Goal: Register for event/course

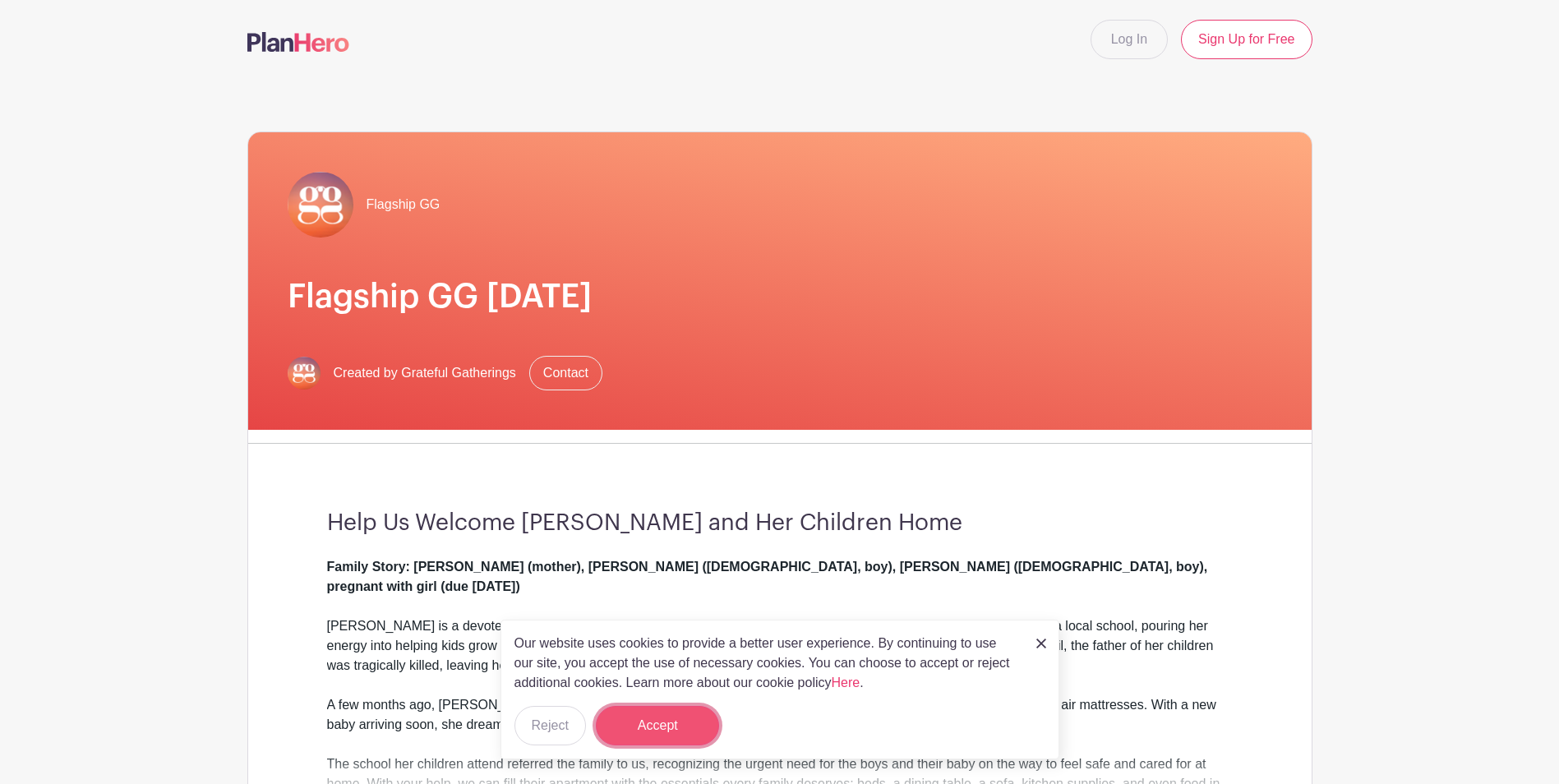
click at [653, 713] on button "Accept" at bounding box center [657, 726] width 123 height 39
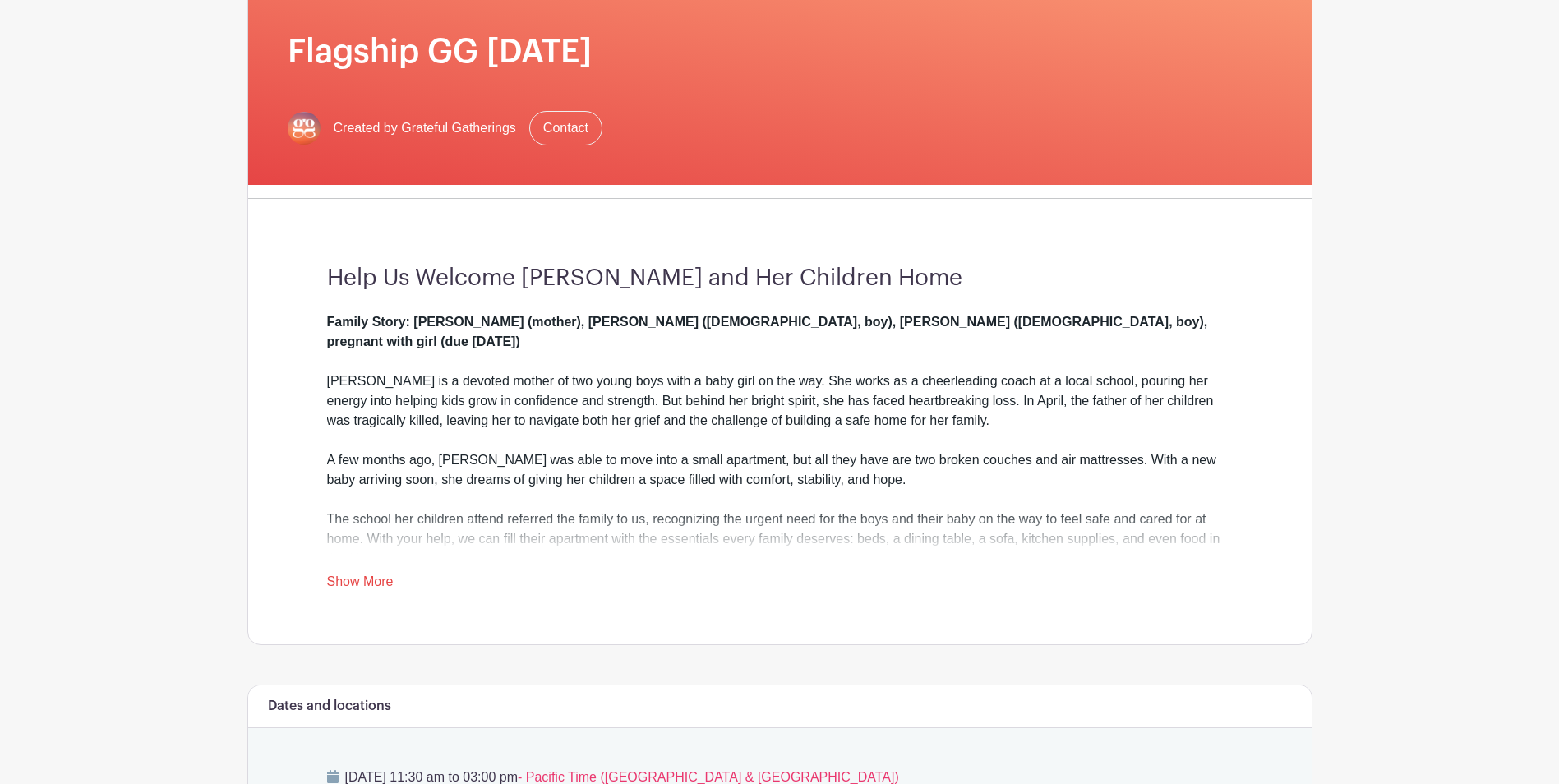
scroll to position [247, 0]
click at [370, 578] on link "Show More" at bounding box center [360, 582] width 66 height 21
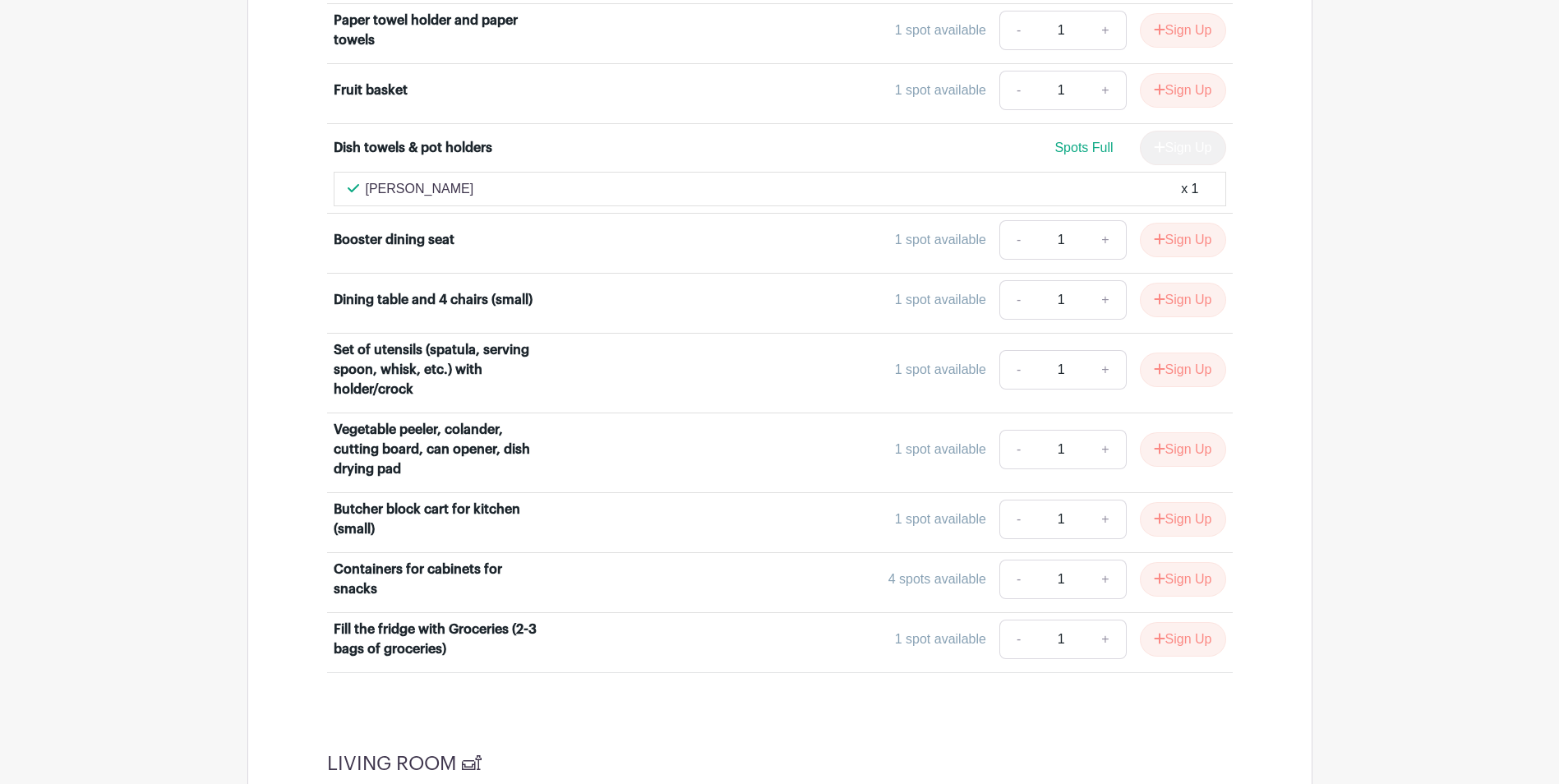
scroll to position [3555, 0]
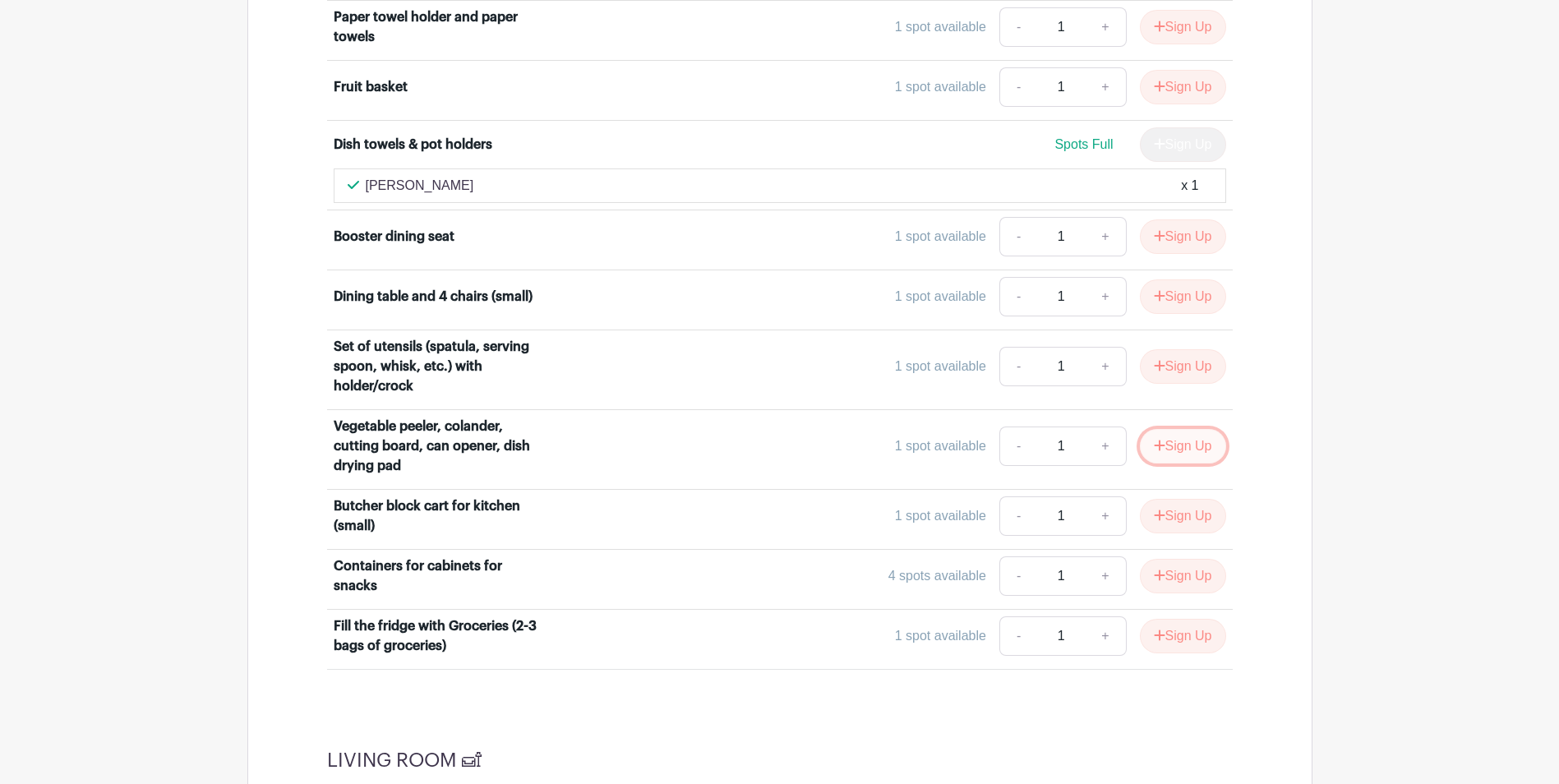
click at [1161, 429] on button "Sign Up" at bounding box center [1183, 446] width 86 height 34
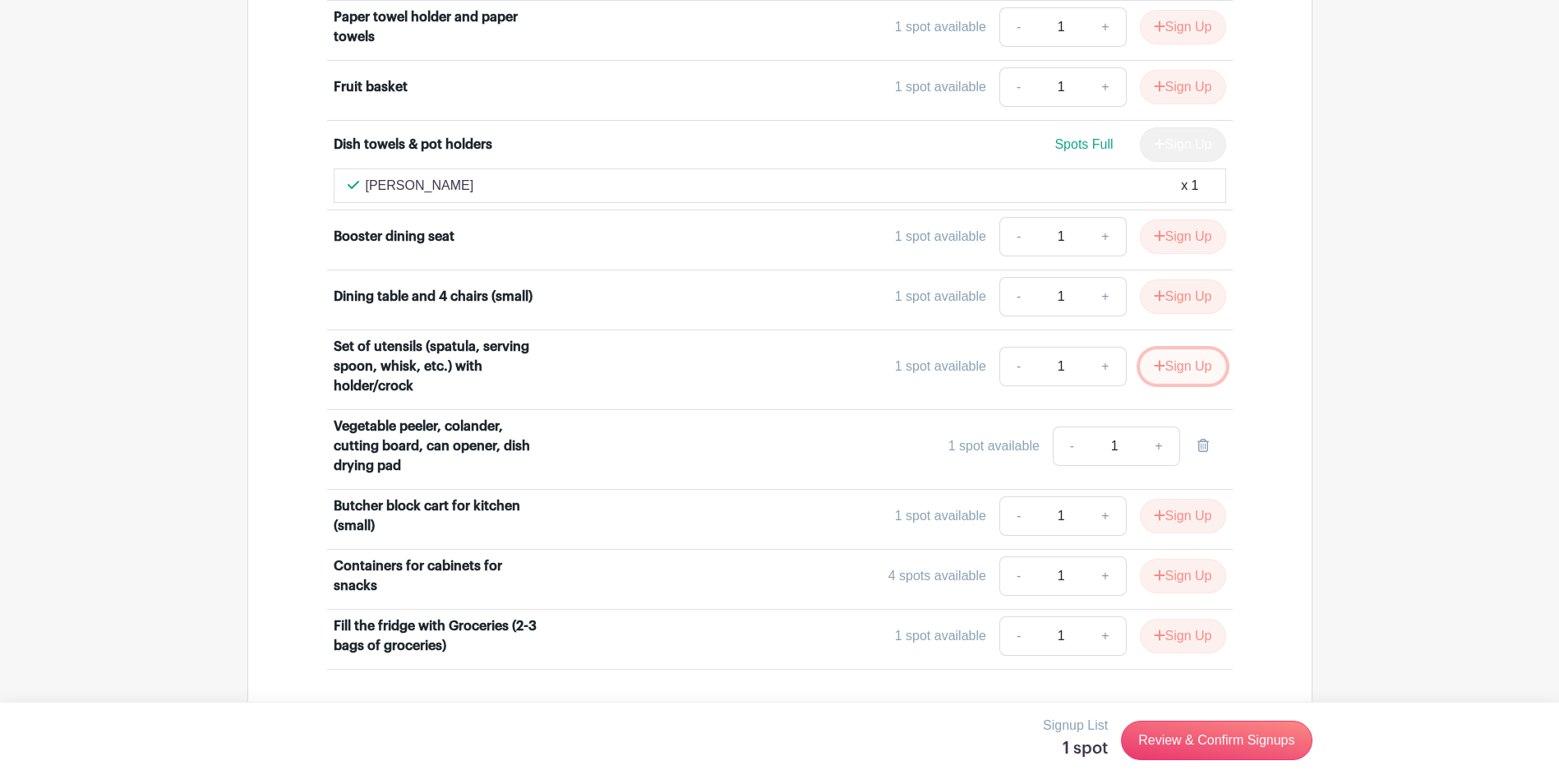
click at [1185, 352] on button "Sign Up" at bounding box center [1183, 366] width 86 height 34
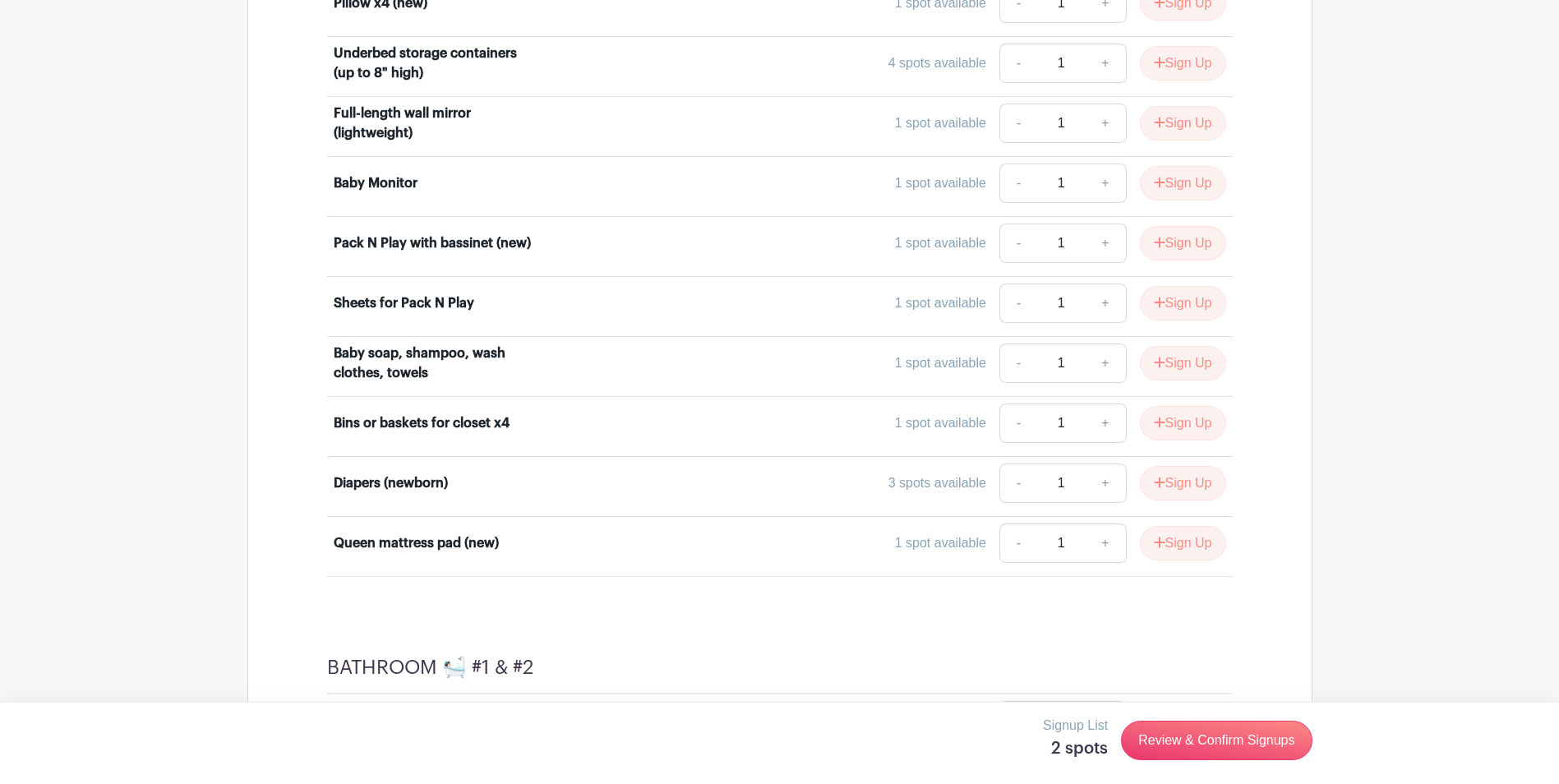
scroll to position [6020, 0]
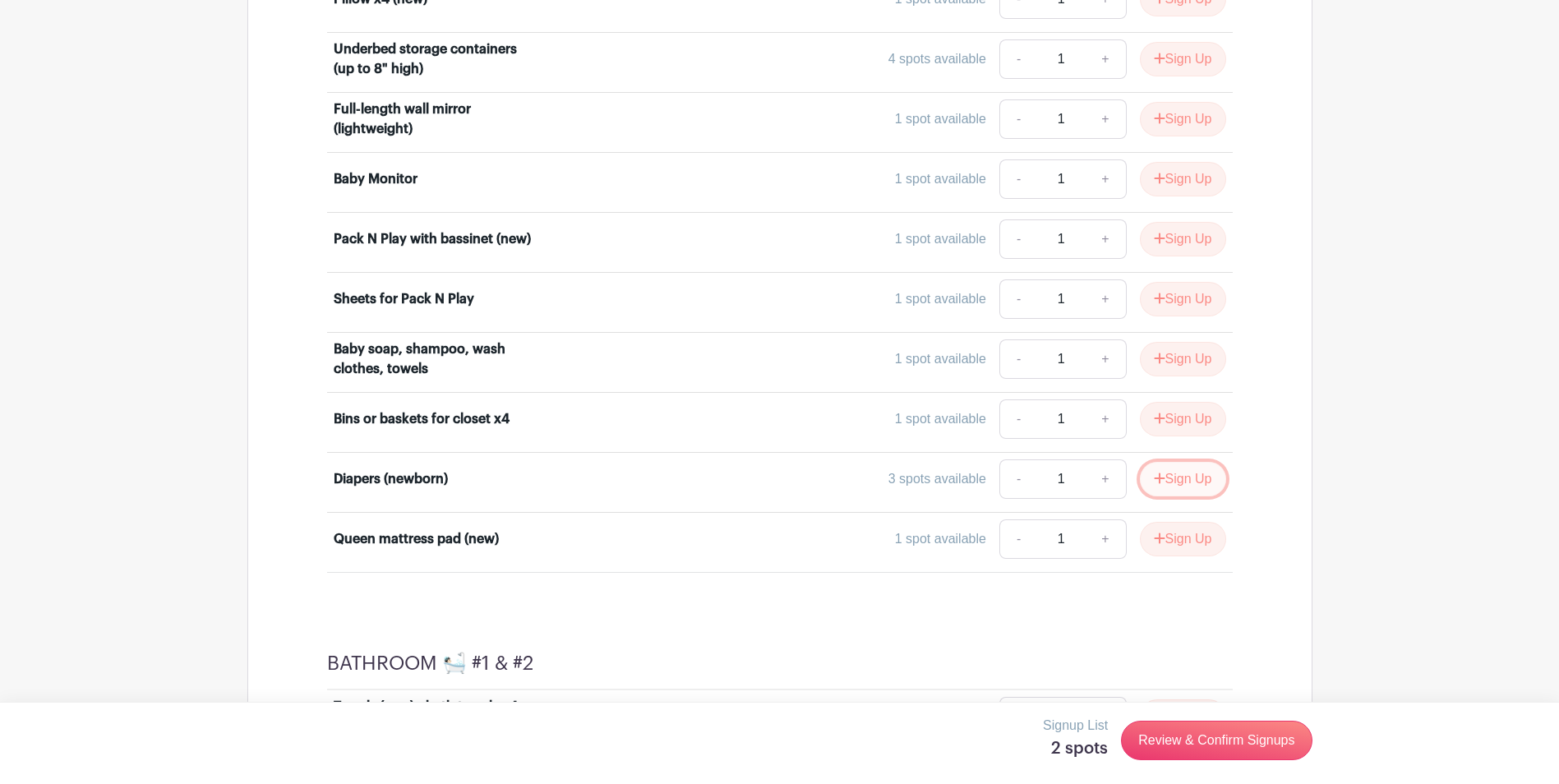
click at [1182, 462] on button "Sign Up" at bounding box center [1183, 479] width 86 height 34
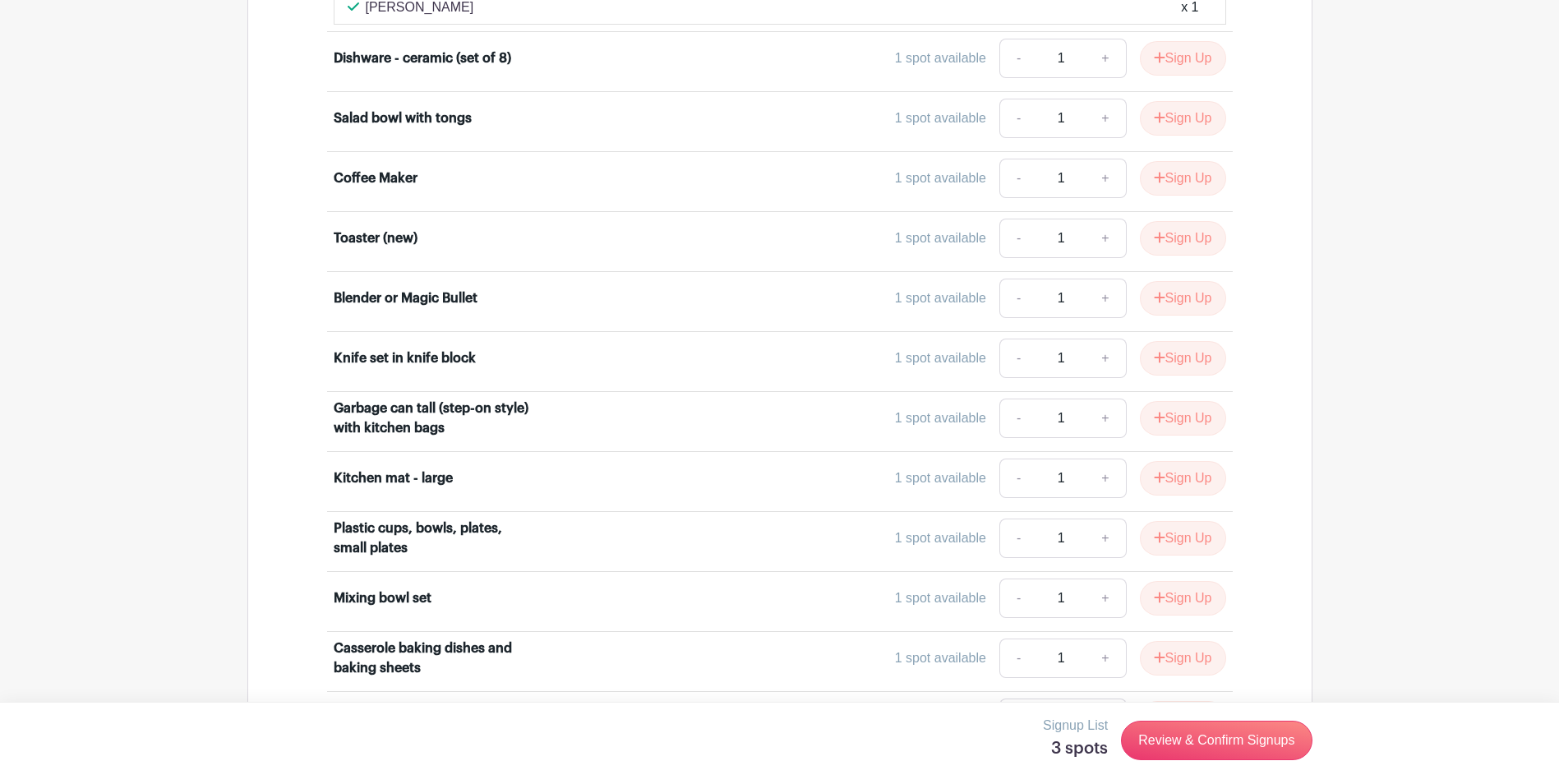
scroll to position [2788, 0]
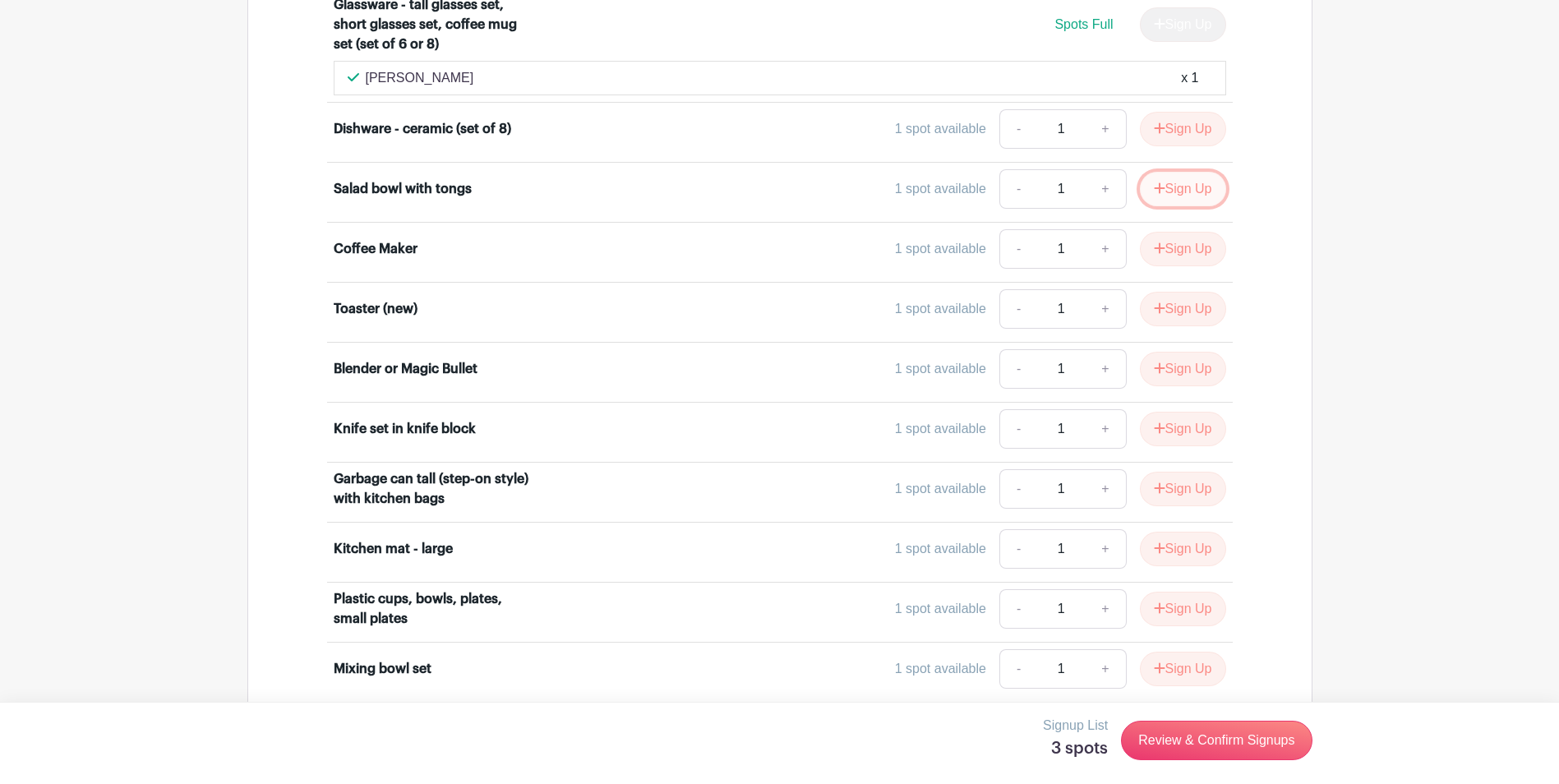
click at [1196, 171] on button "Sign Up" at bounding box center [1183, 188] width 86 height 34
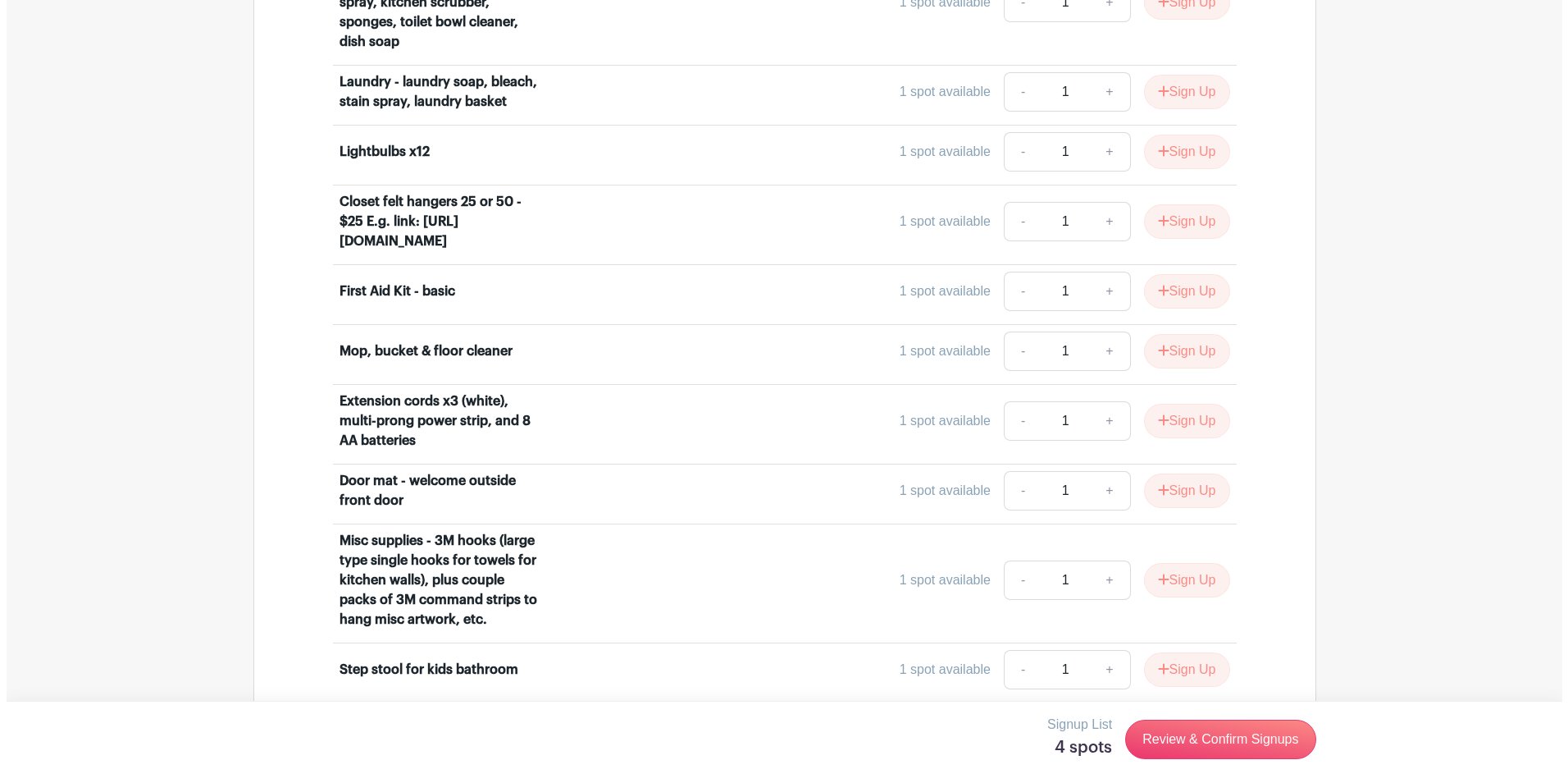
scroll to position [7712, 0]
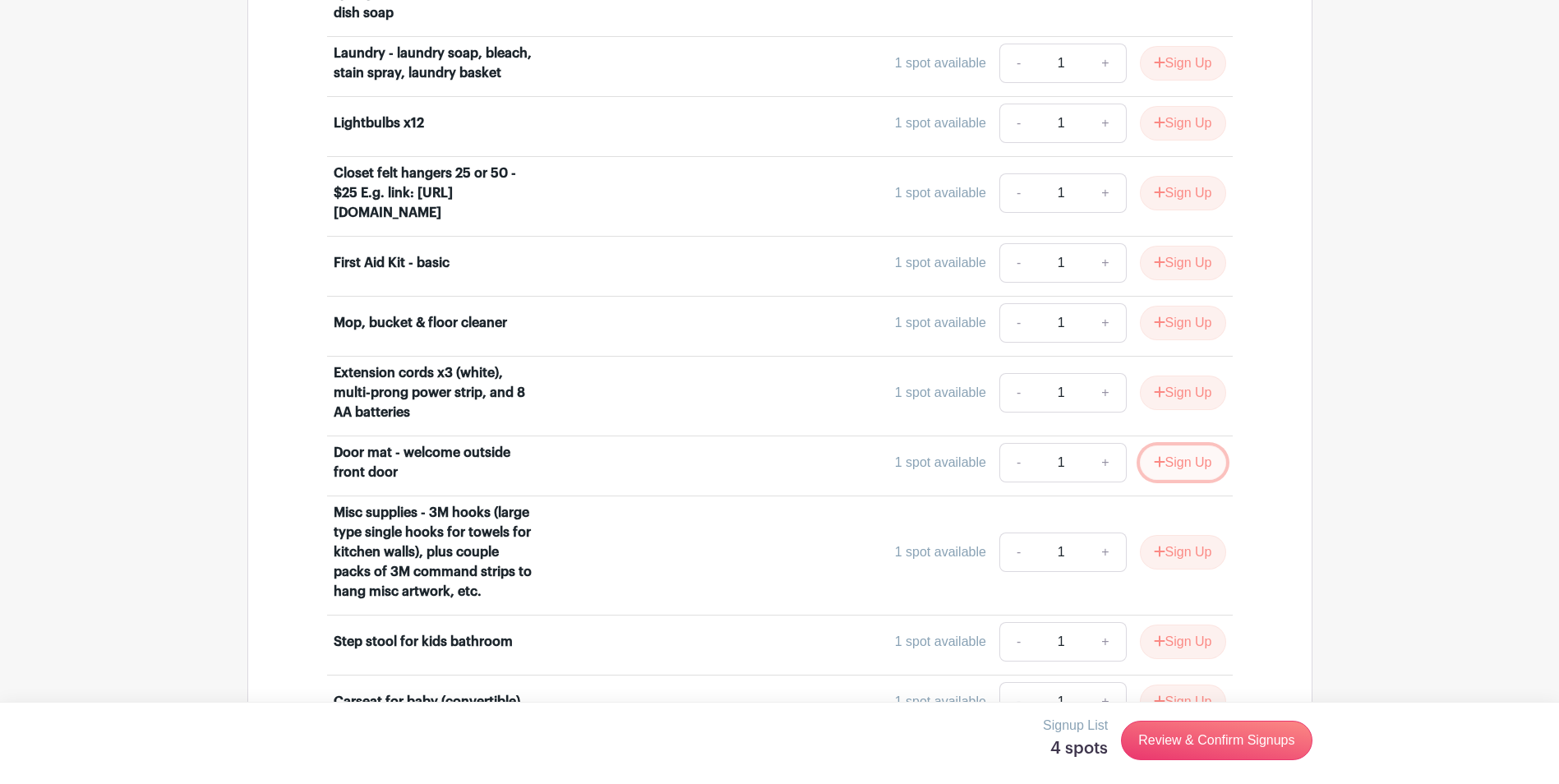
click at [1222, 445] on button "Sign Up" at bounding box center [1183, 462] width 86 height 34
click at [1192, 736] on link "Review & Confirm Signups" at bounding box center [1216, 740] width 190 height 39
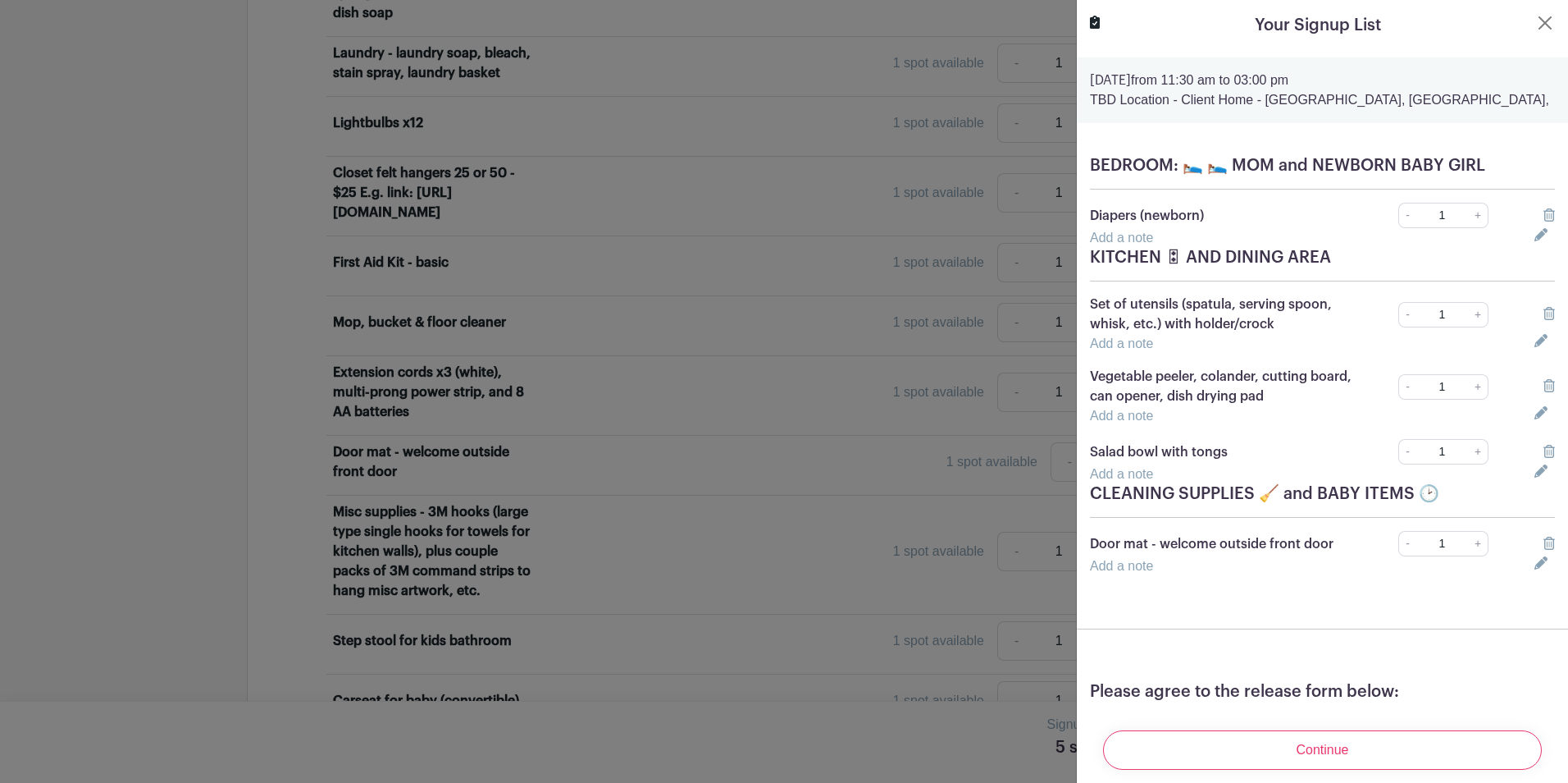
click at [1543, 449] on icon at bounding box center [1548, 451] width 12 height 13
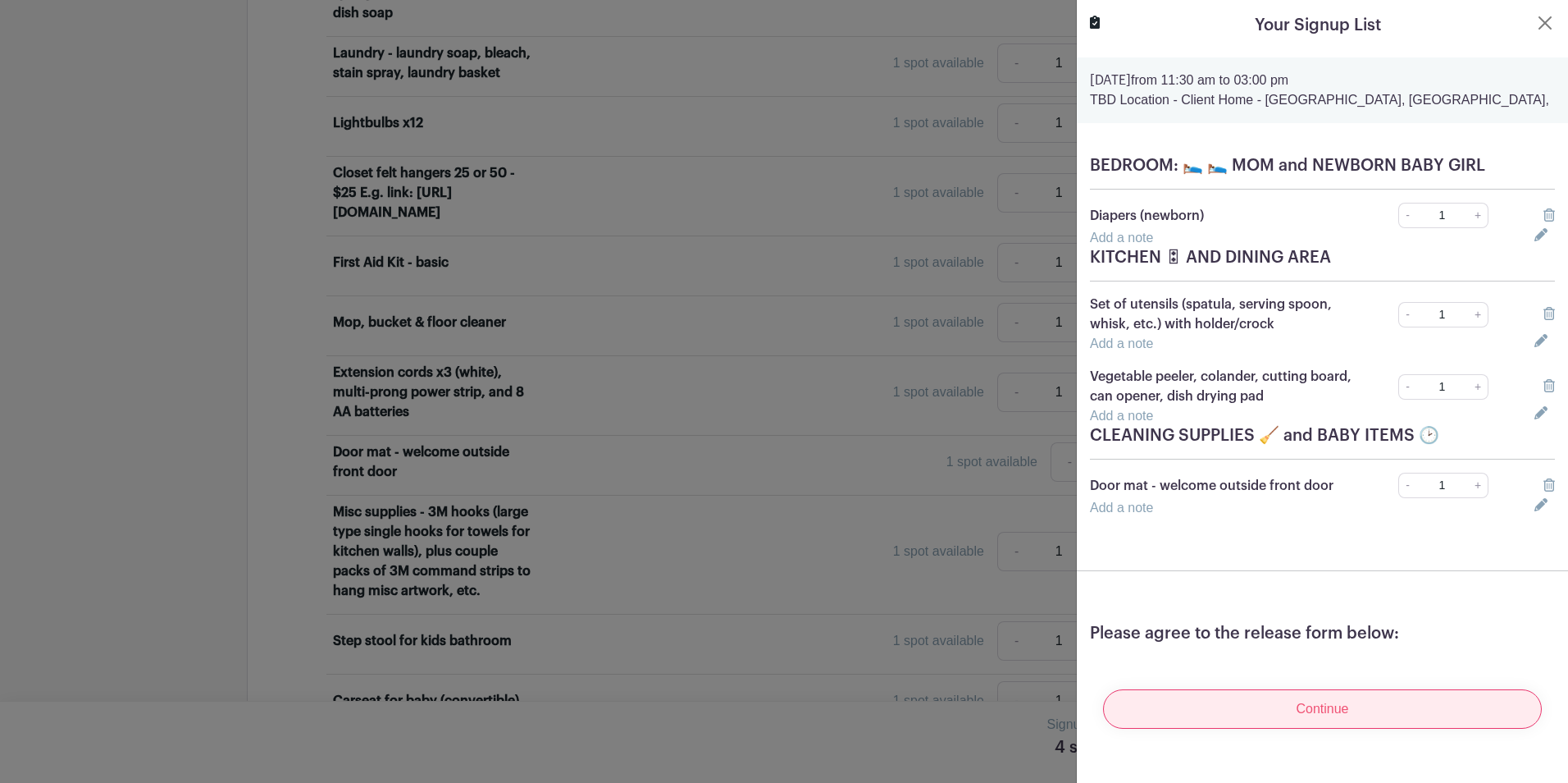
click at [1321, 718] on input "Continue" at bounding box center [1323, 709] width 439 height 39
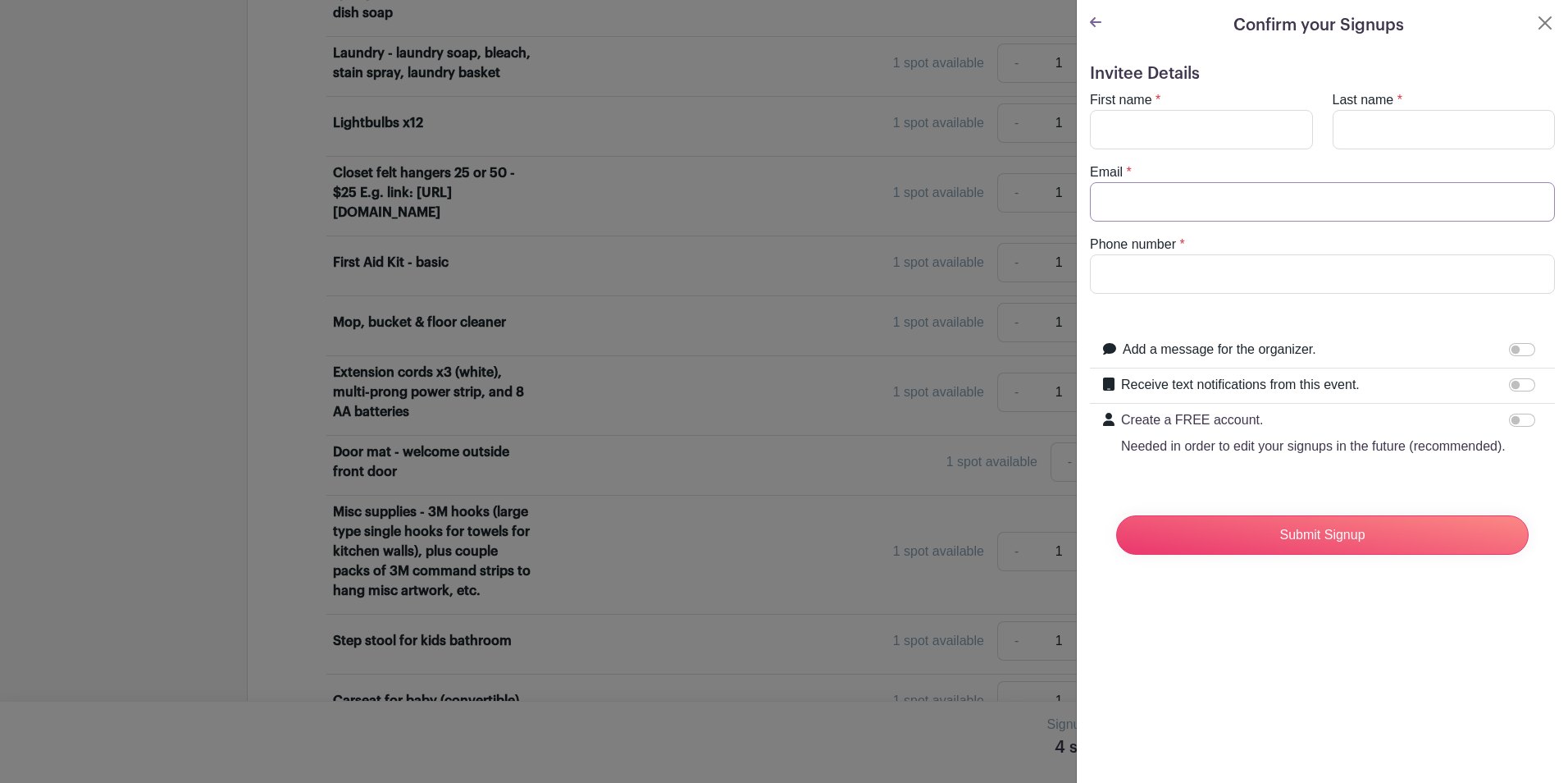
type input "[EMAIL_ADDRESS][DOMAIN_NAME]"
click at [1168, 128] on input "First name" at bounding box center [1201, 130] width 223 height 39
type input "[PERSON_NAME]"
type input "9255848297"
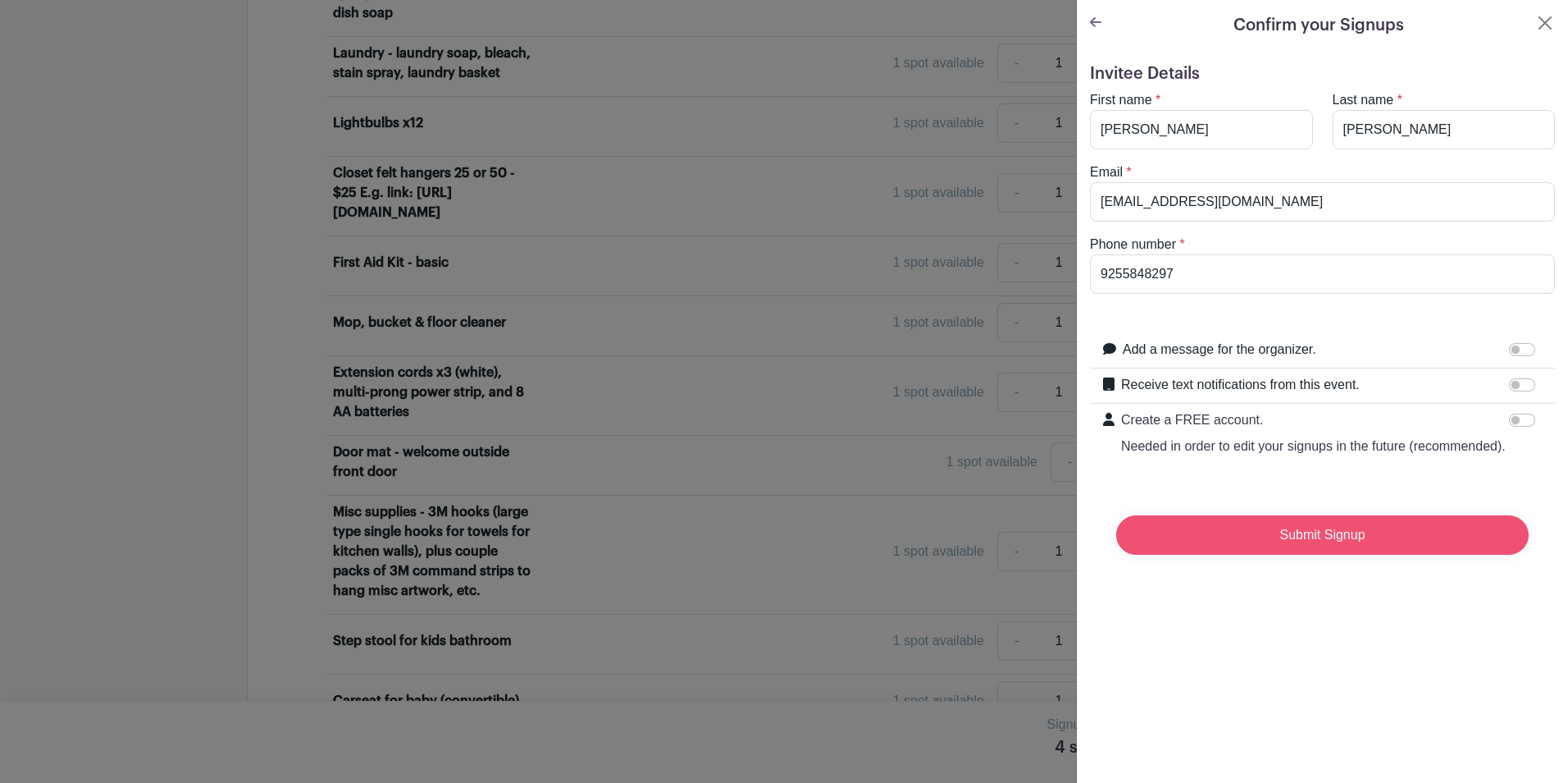
click at [1268, 555] on input "Submit Signup" at bounding box center [1322, 535] width 413 height 39
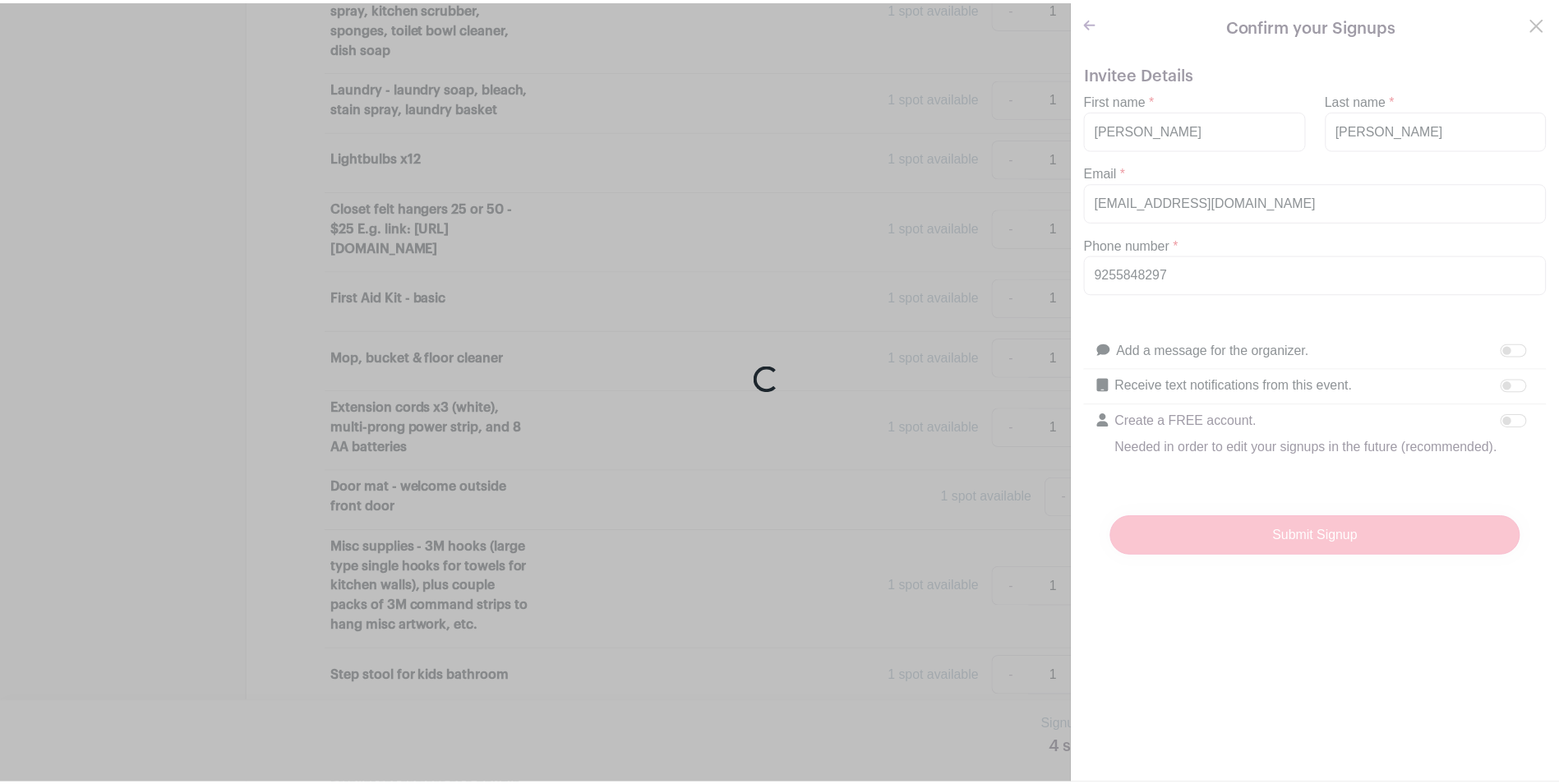
scroll to position [7826, 0]
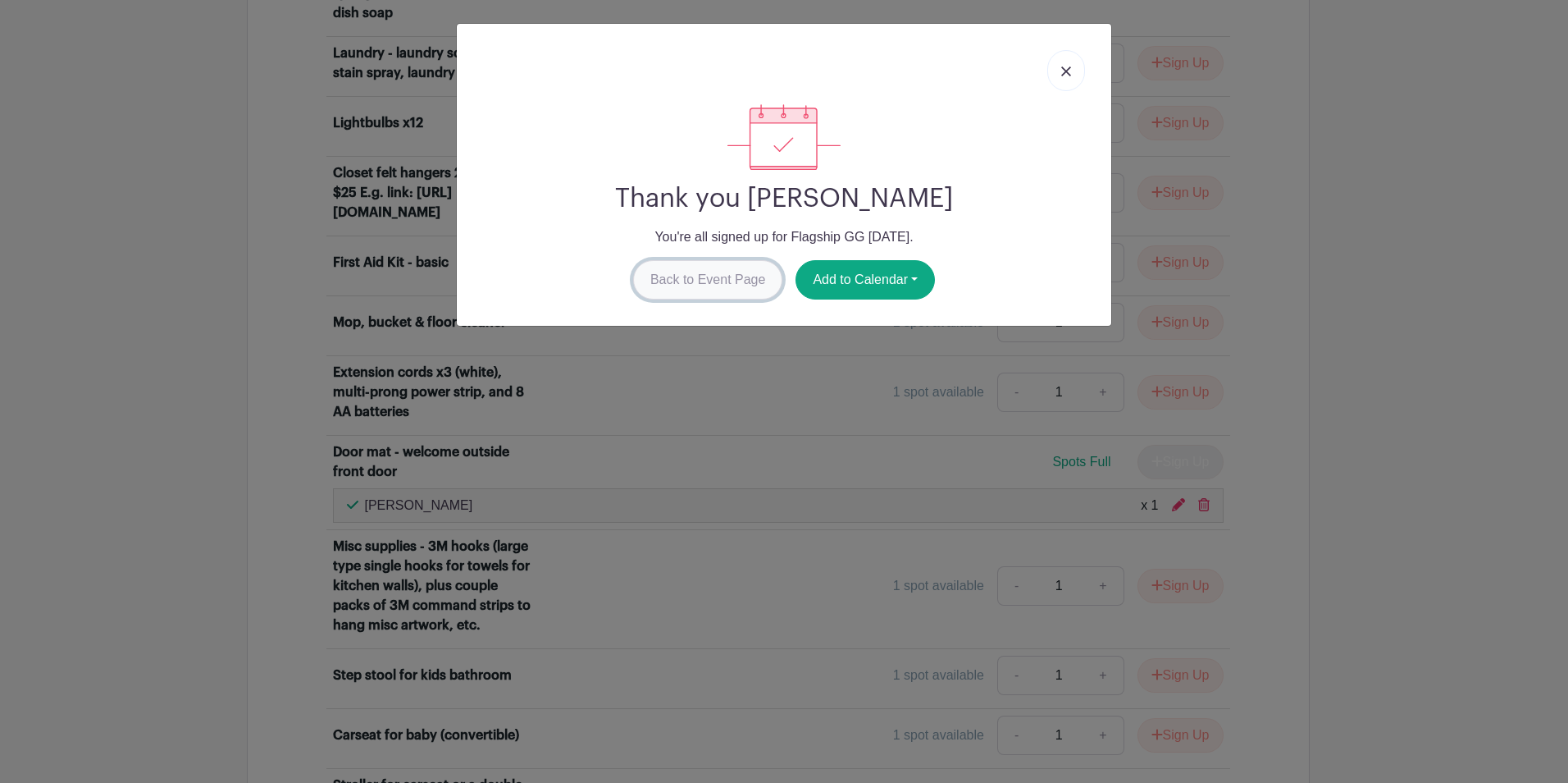
click at [726, 282] on link "Back to Event Page" at bounding box center [708, 280] width 150 height 39
